Goal: Task Accomplishment & Management: Use online tool/utility

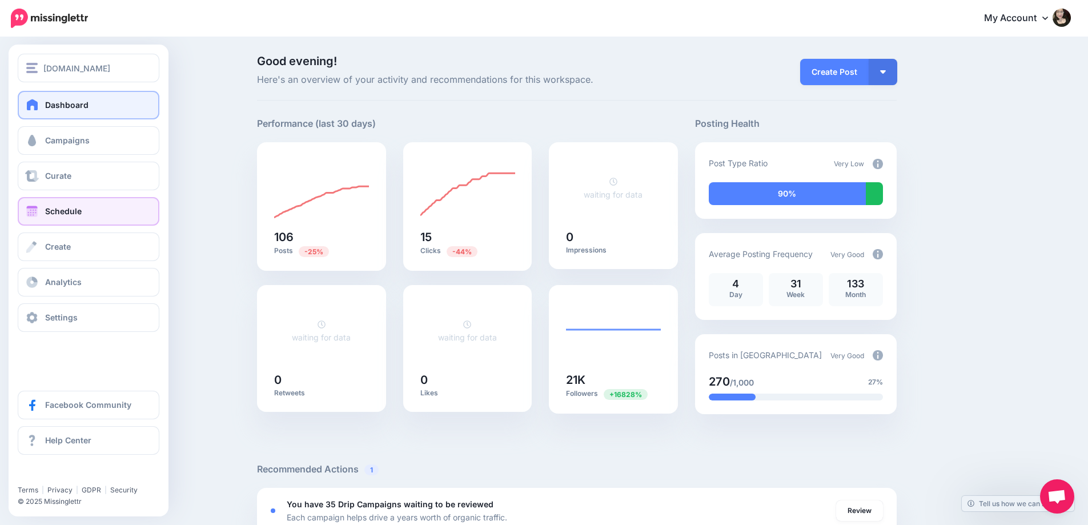
click at [61, 208] on span "Schedule" at bounding box center [63, 211] width 37 height 10
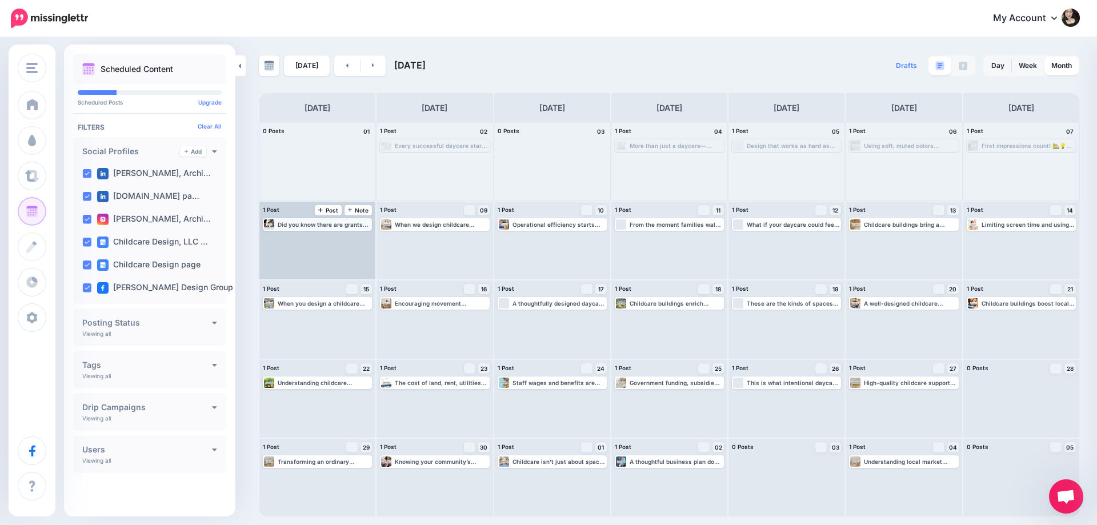
click at [334, 224] on div "Did you know there are grants specifically for childcare centers? Learn how to …" at bounding box center [324, 224] width 93 height 7
click at [313, 239] on link "Edit" at bounding box center [299, 238] width 71 height 10
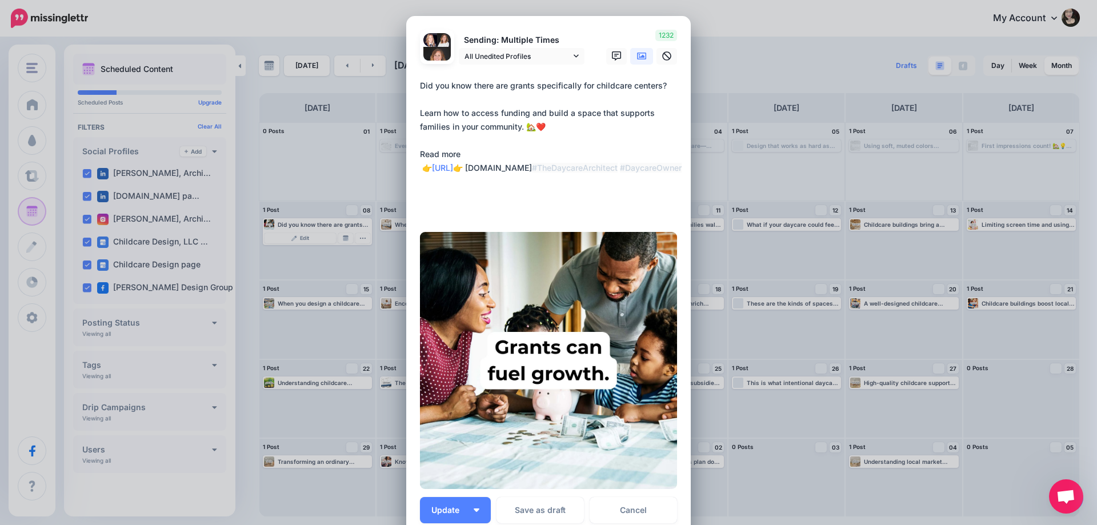
scroll to position [114, 0]
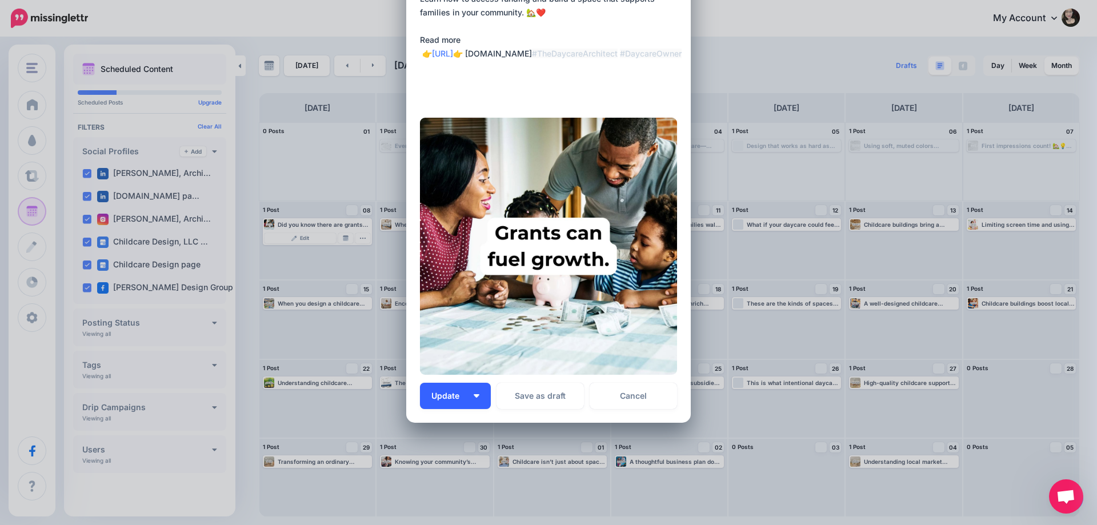
click at [467, 391] on button "Update" at bounding box center [455, 396] width 71 height 26
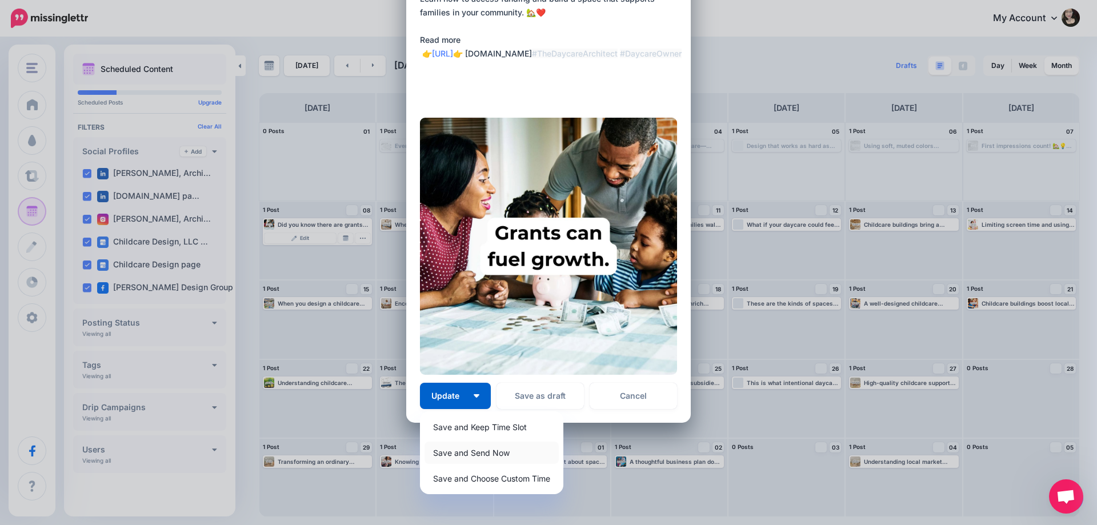
click at [471, 447] on link "Save and Send Now" at bounding box center [491, 453] width 134 height 22
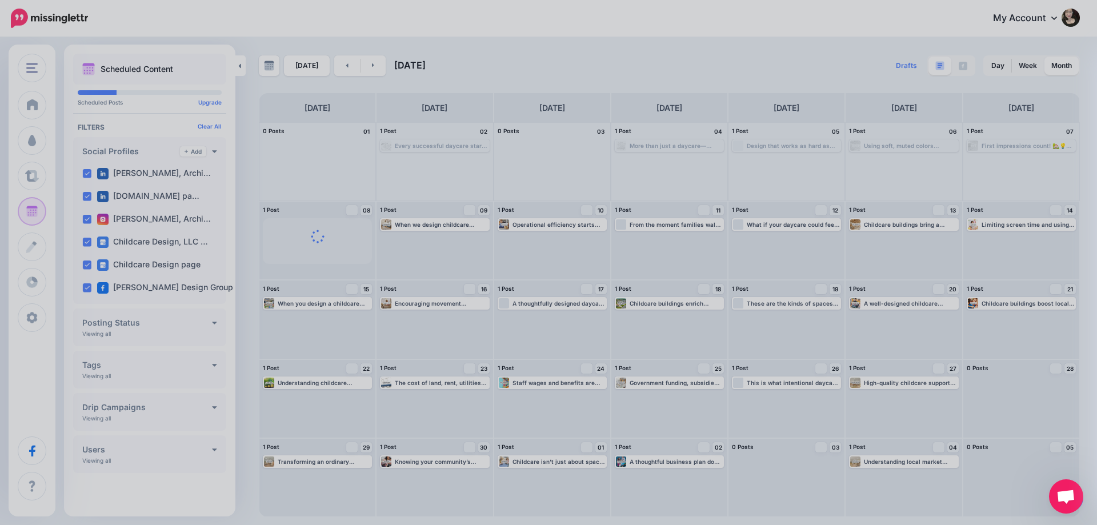
scroll to position [0, 0]
